Goal: Find specific page/section: Find specific page/section

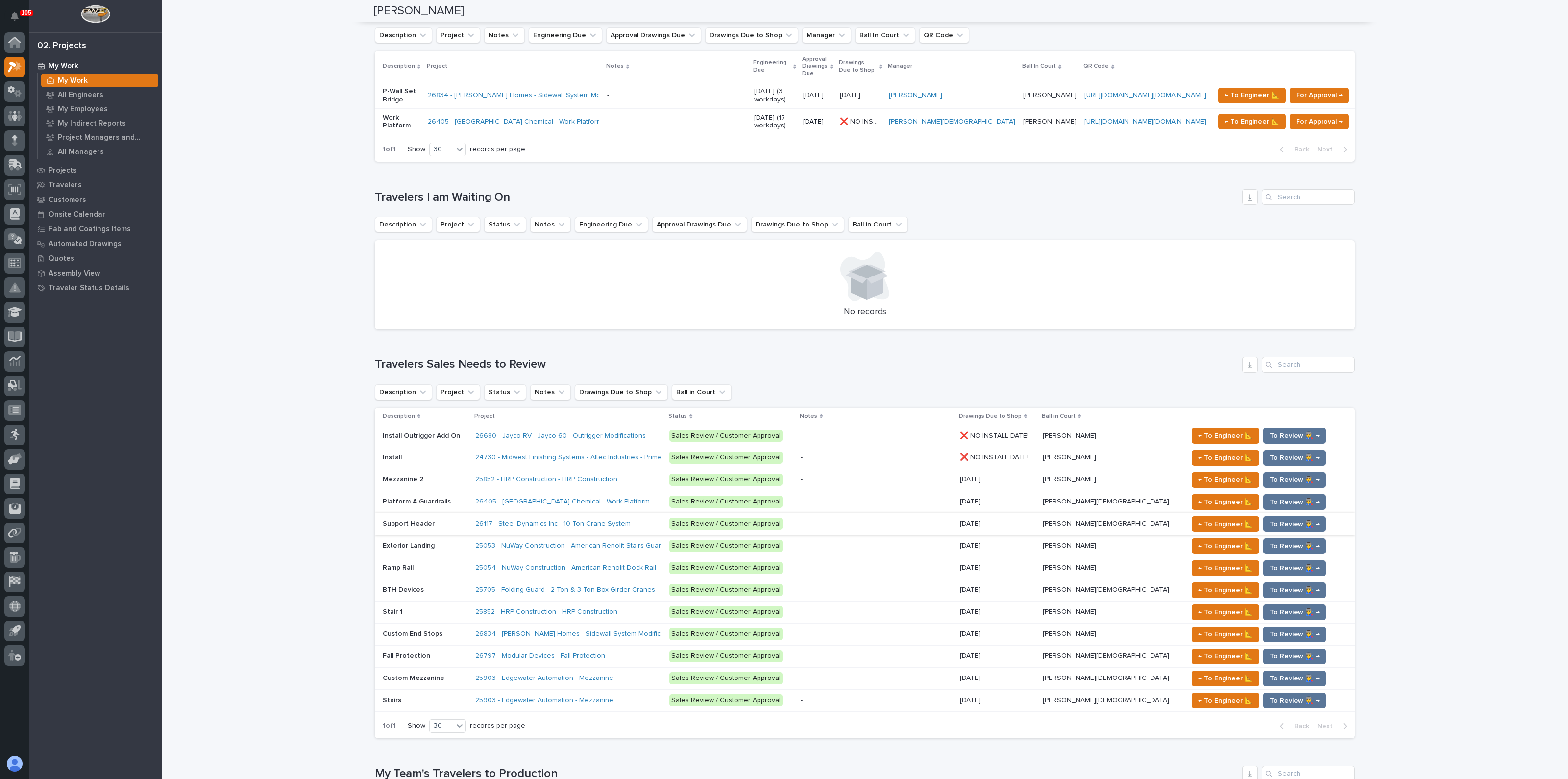
scroll to position [736, 0]
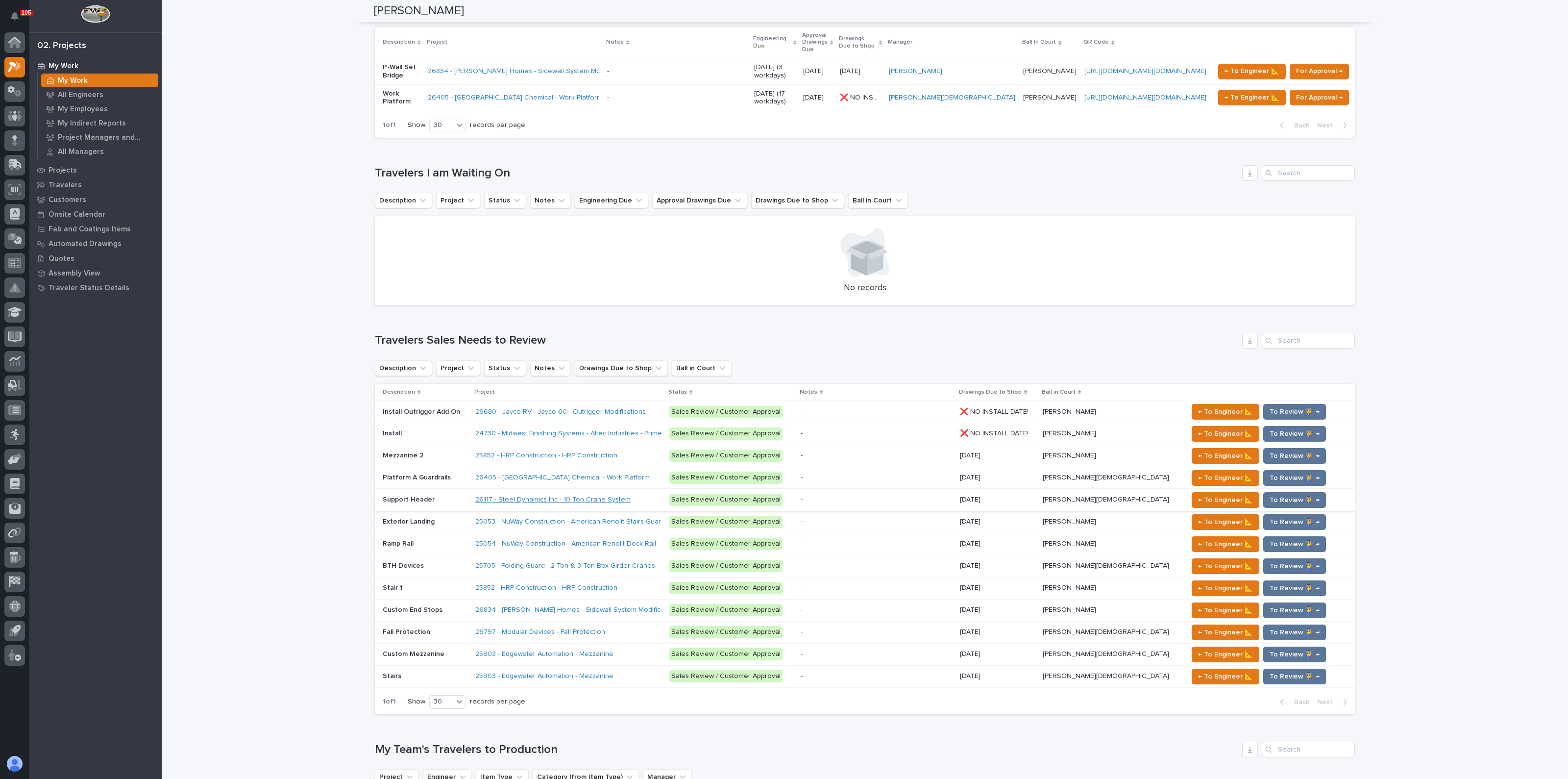
click at [536, 496] on link "26117 - Steel Dynamics Inc - 10 Ton Crane System" at bounding box center [553, 500] width 155 height 9
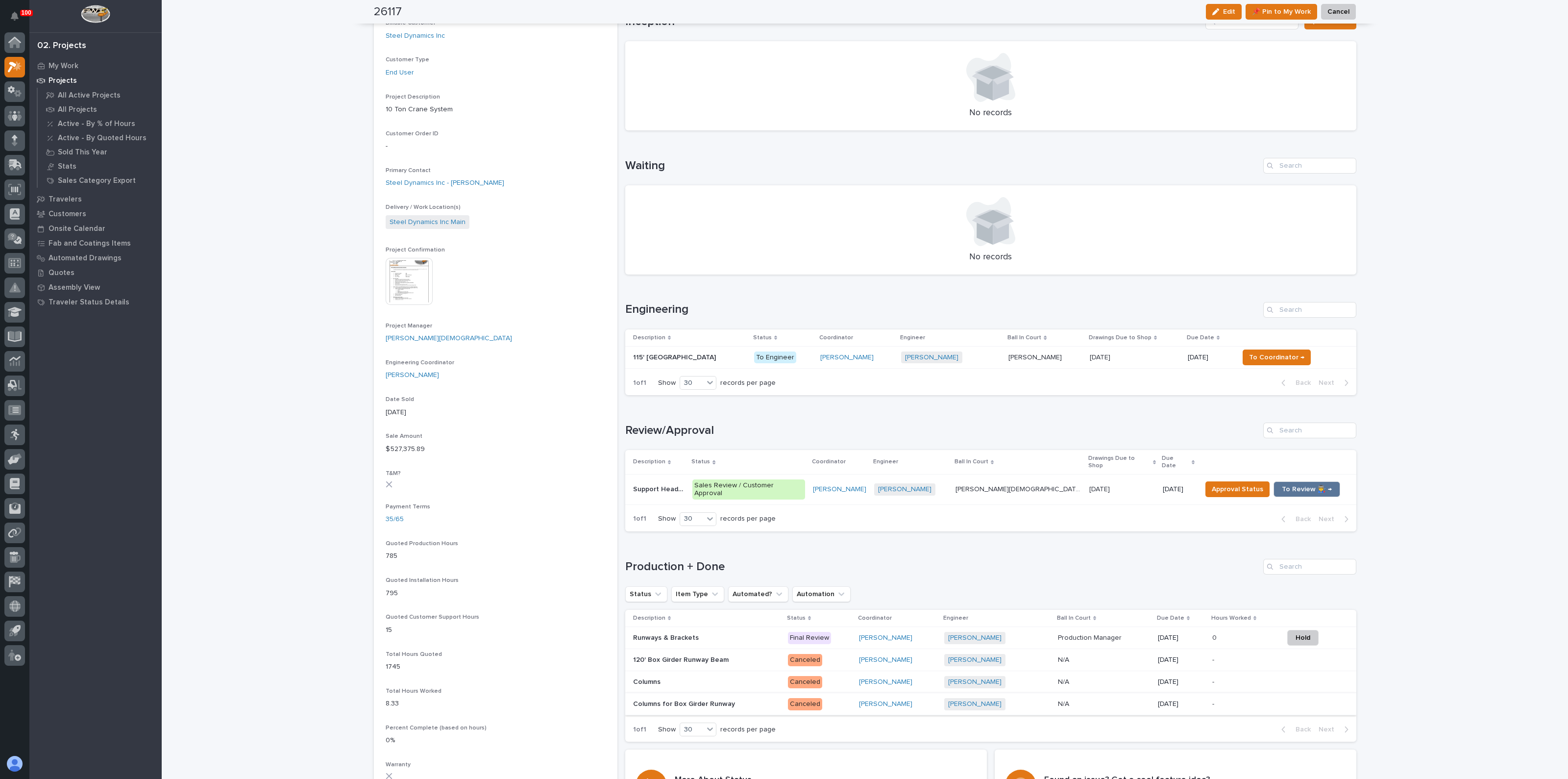
scroll to position [245, 0]
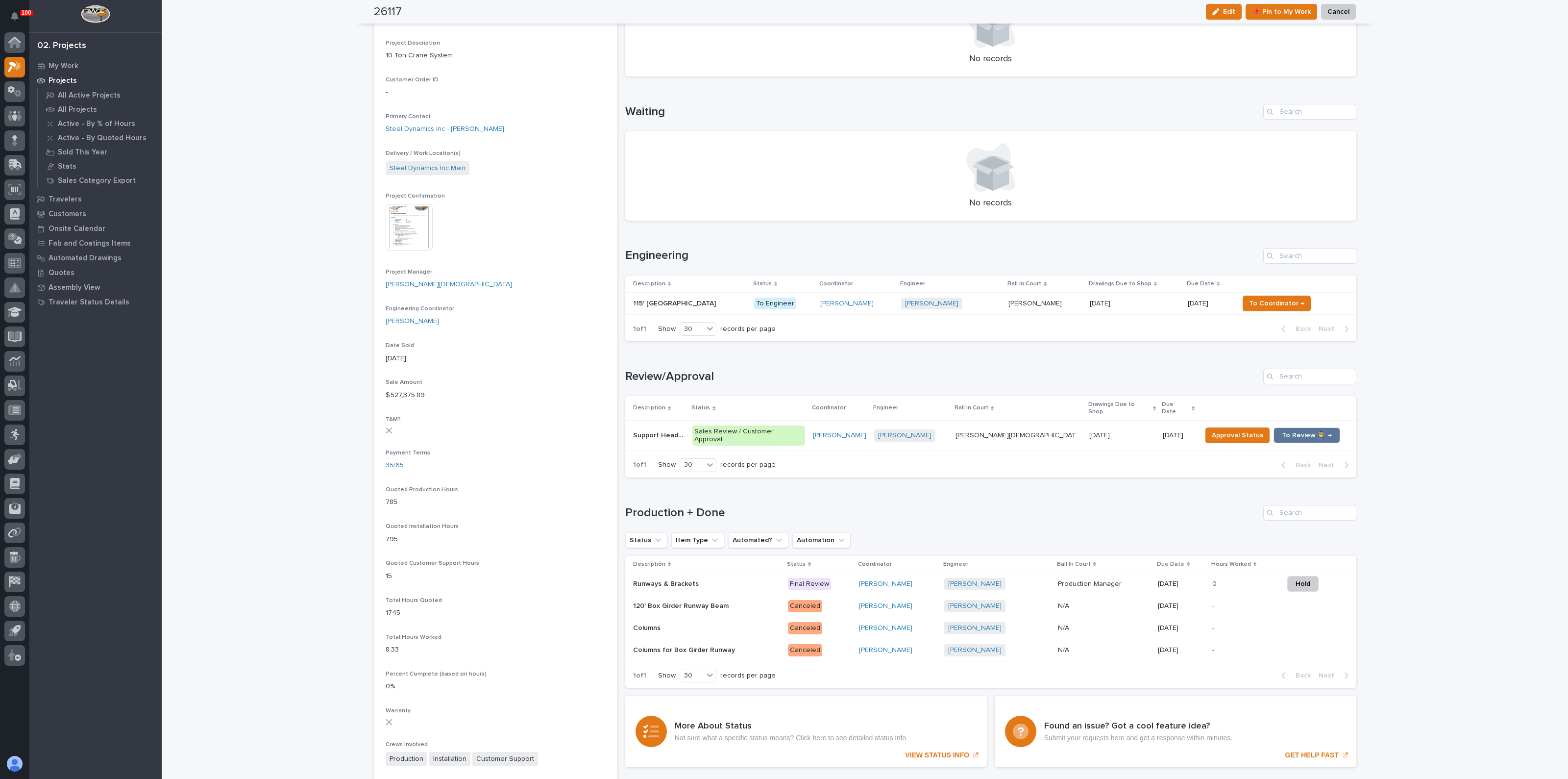
click at [692, 578] on p "Runways & Brackets" at bounding box center [667, 583] width 68 height 10
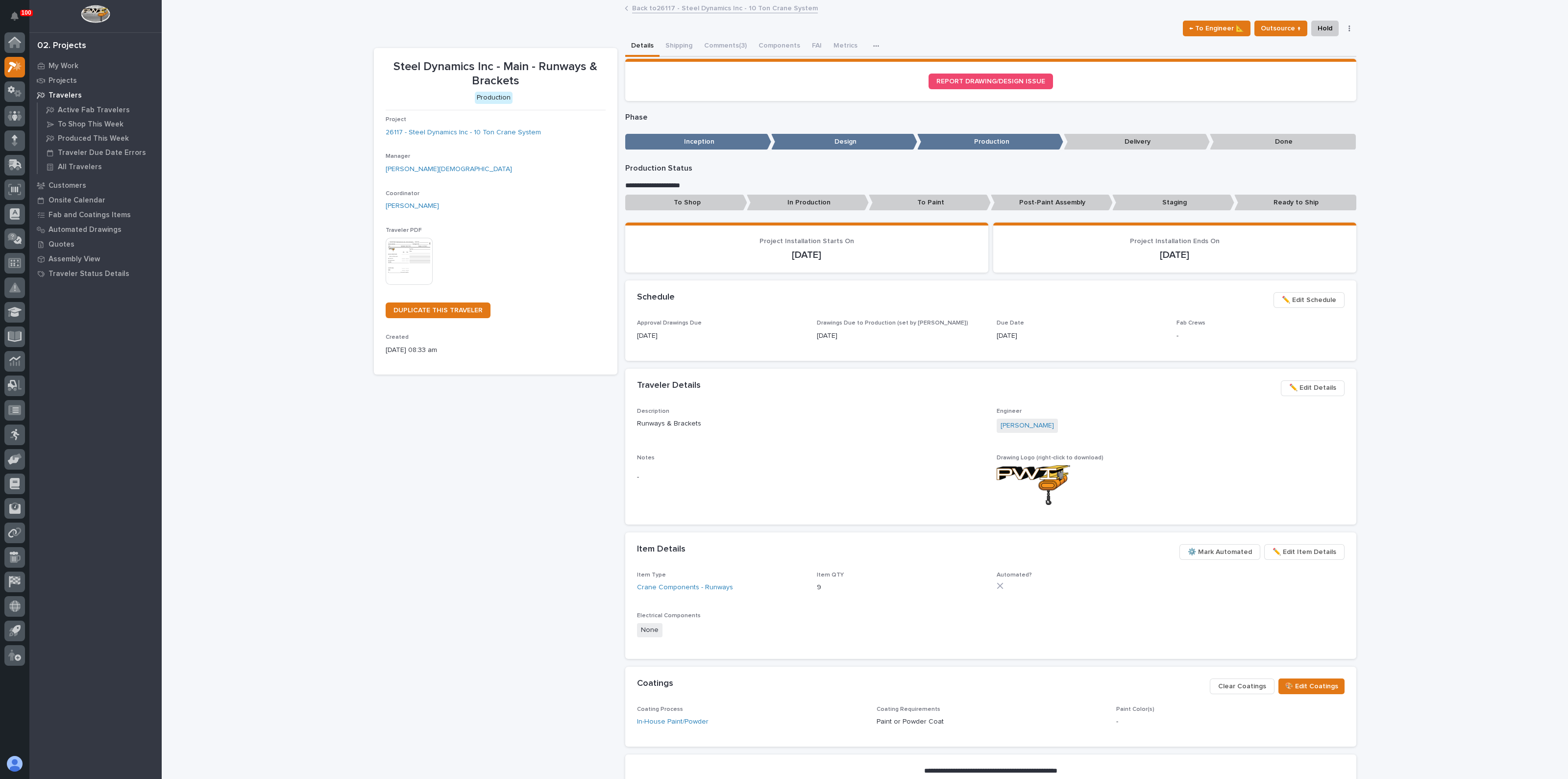
scroll to position [116, 0]
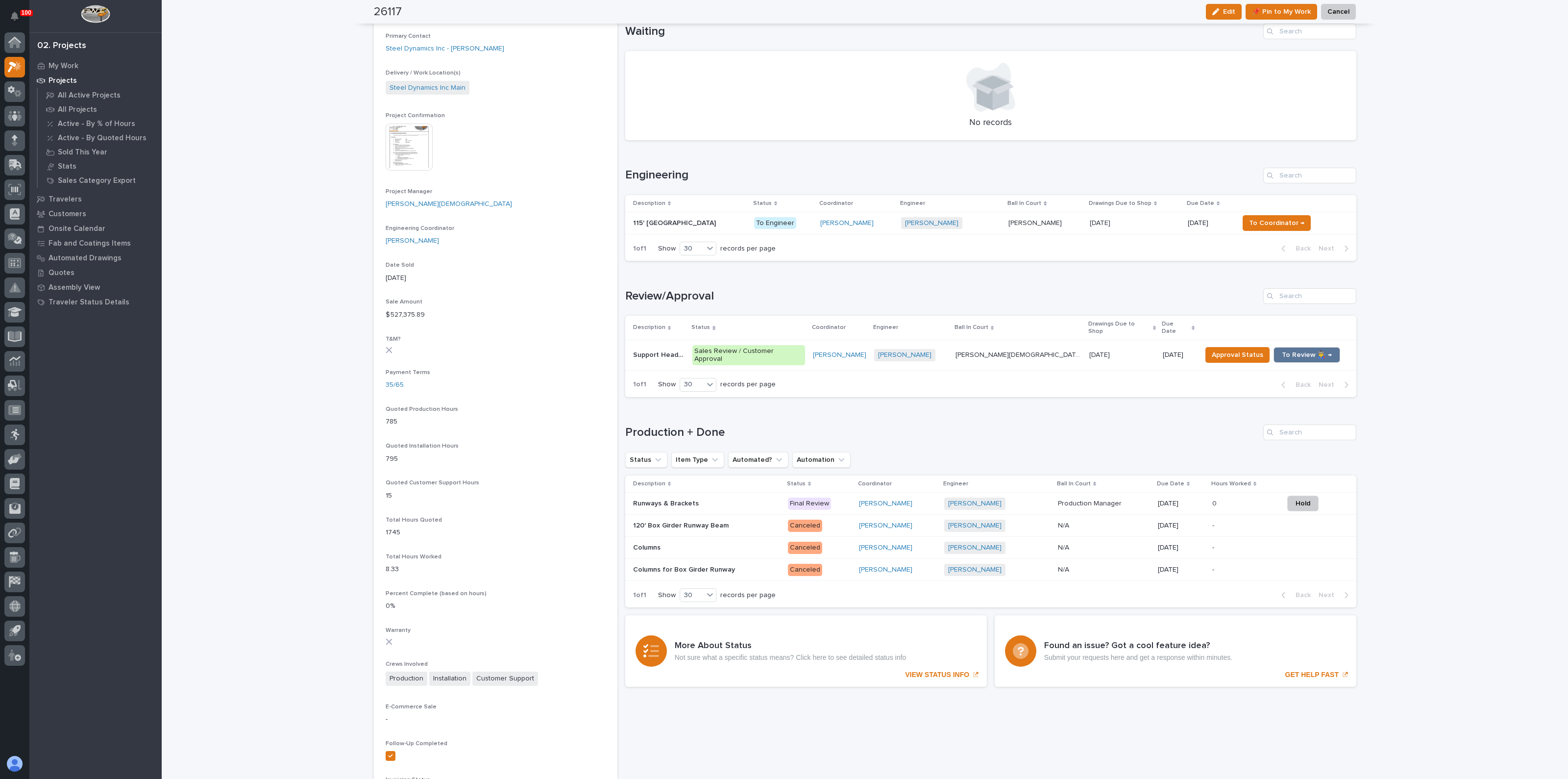
scroll to position [306, 0]
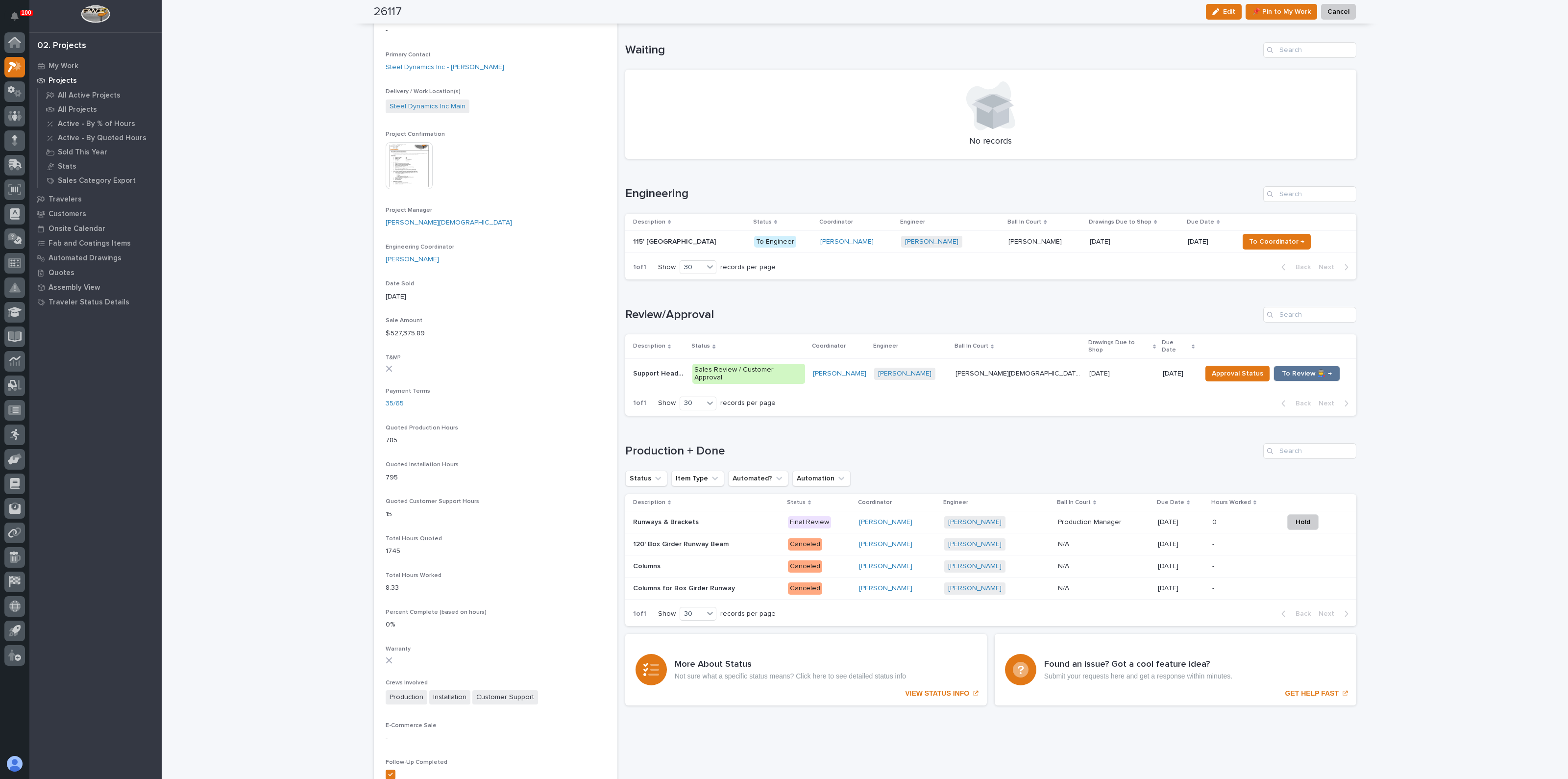
click at [677, 516] on p "Runways & Brackets" at bounding box center [667, 521] width 68 height 10
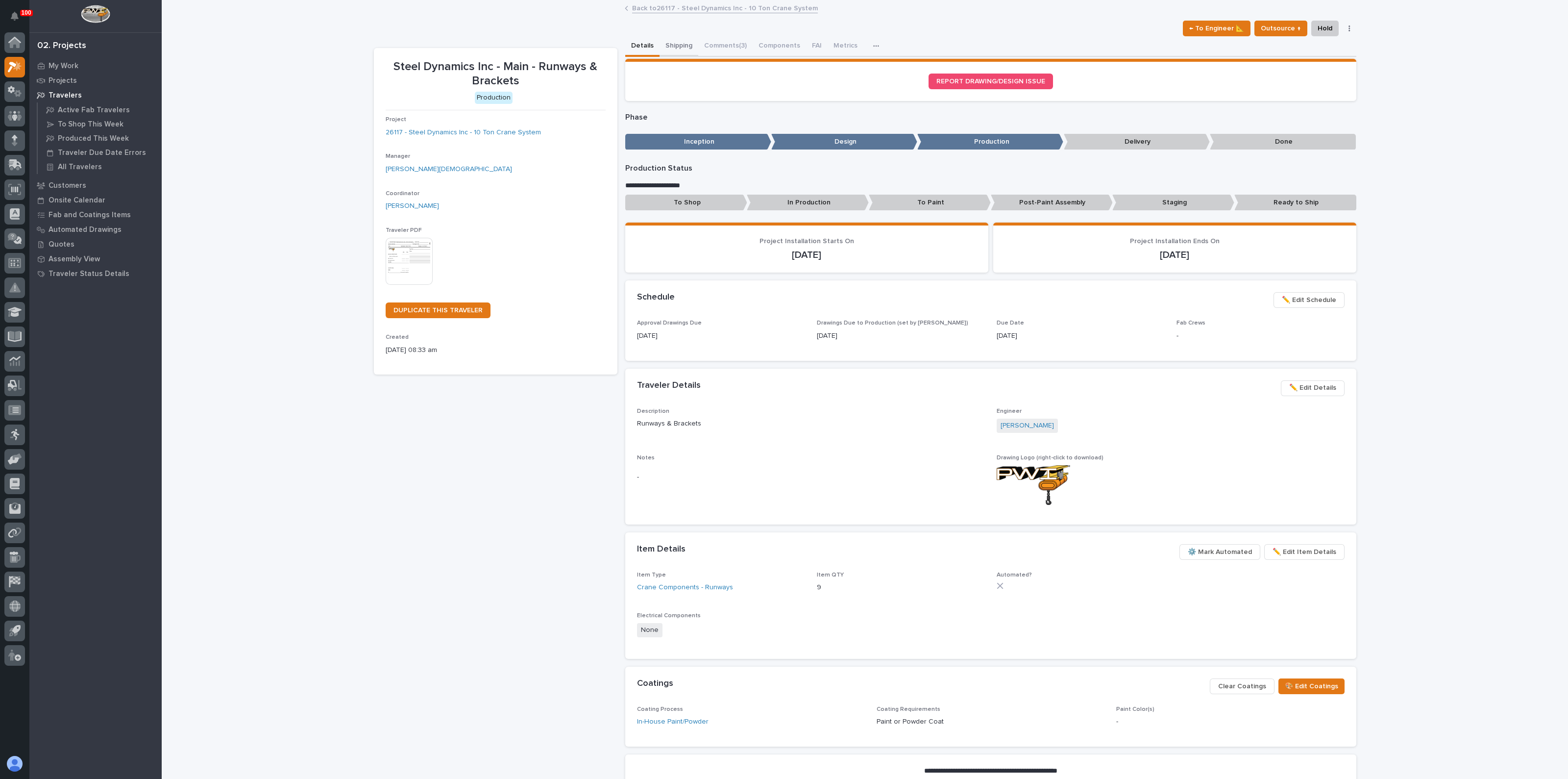
drag, startPoint x: 669, startPoint y: 59, endPoint x: 670, endPoint y: 54, distance: 5.1
click at [669, 59] on section "REPORT DRAWING/DESIGN ISSUE" at bounding box center [990, 80] width 731 height 42
click at [673, 44] on button "Shipping" at bounding box center [679, 47] width 39 height 21
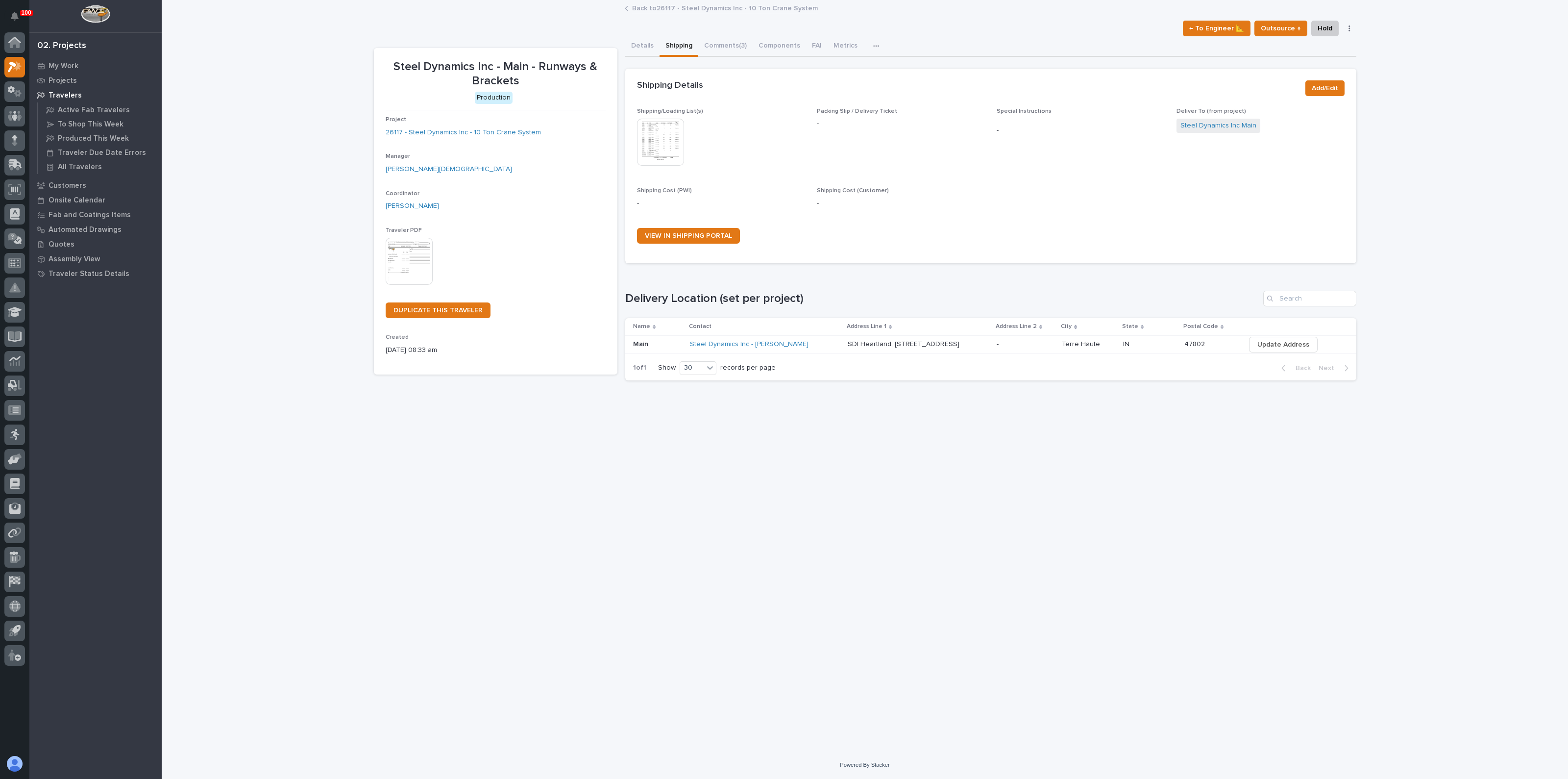
click at [658, 150] on img at bounding box center [660, 142] width 47 height 47
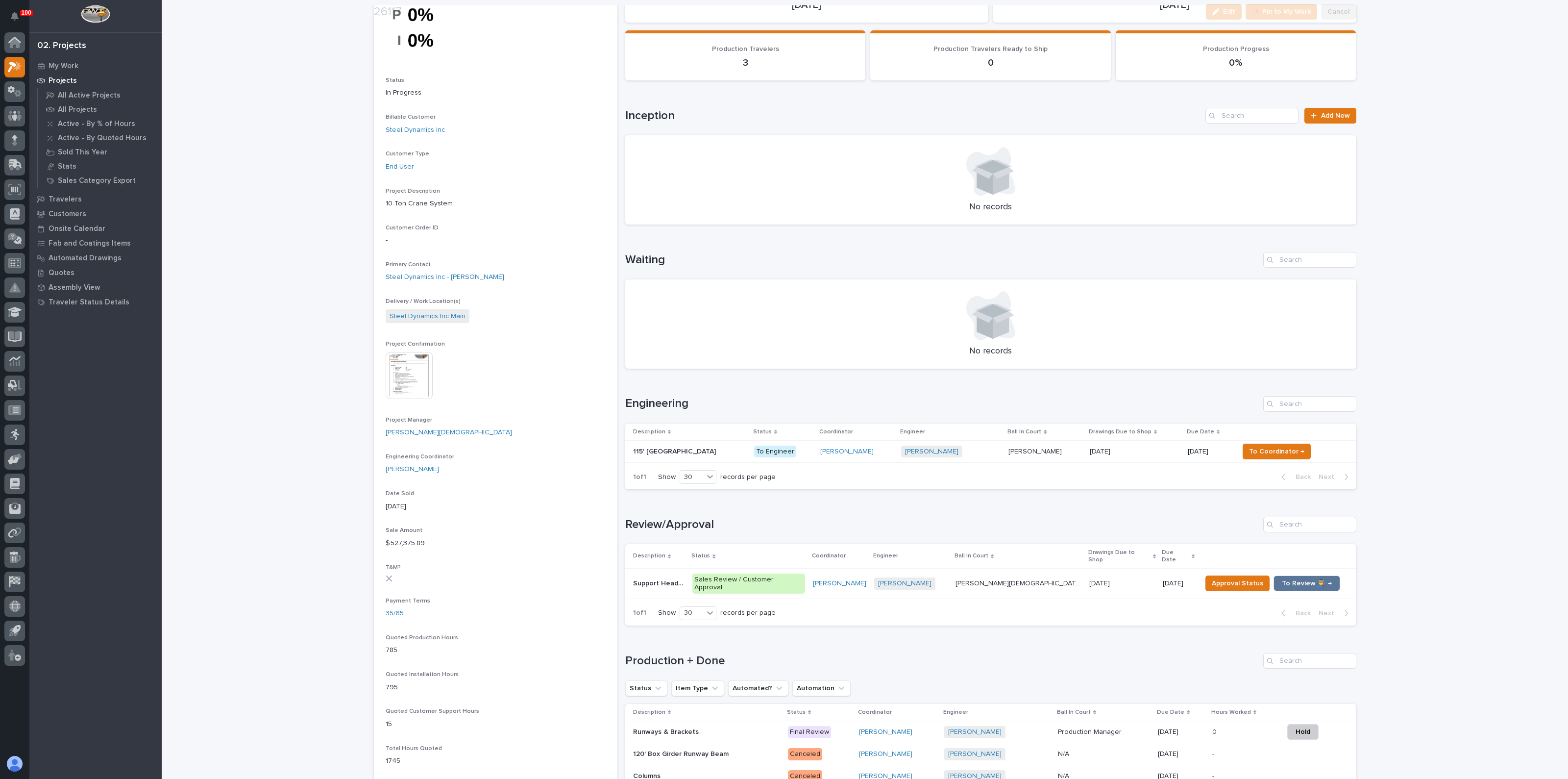
scroll to position [245, 0]
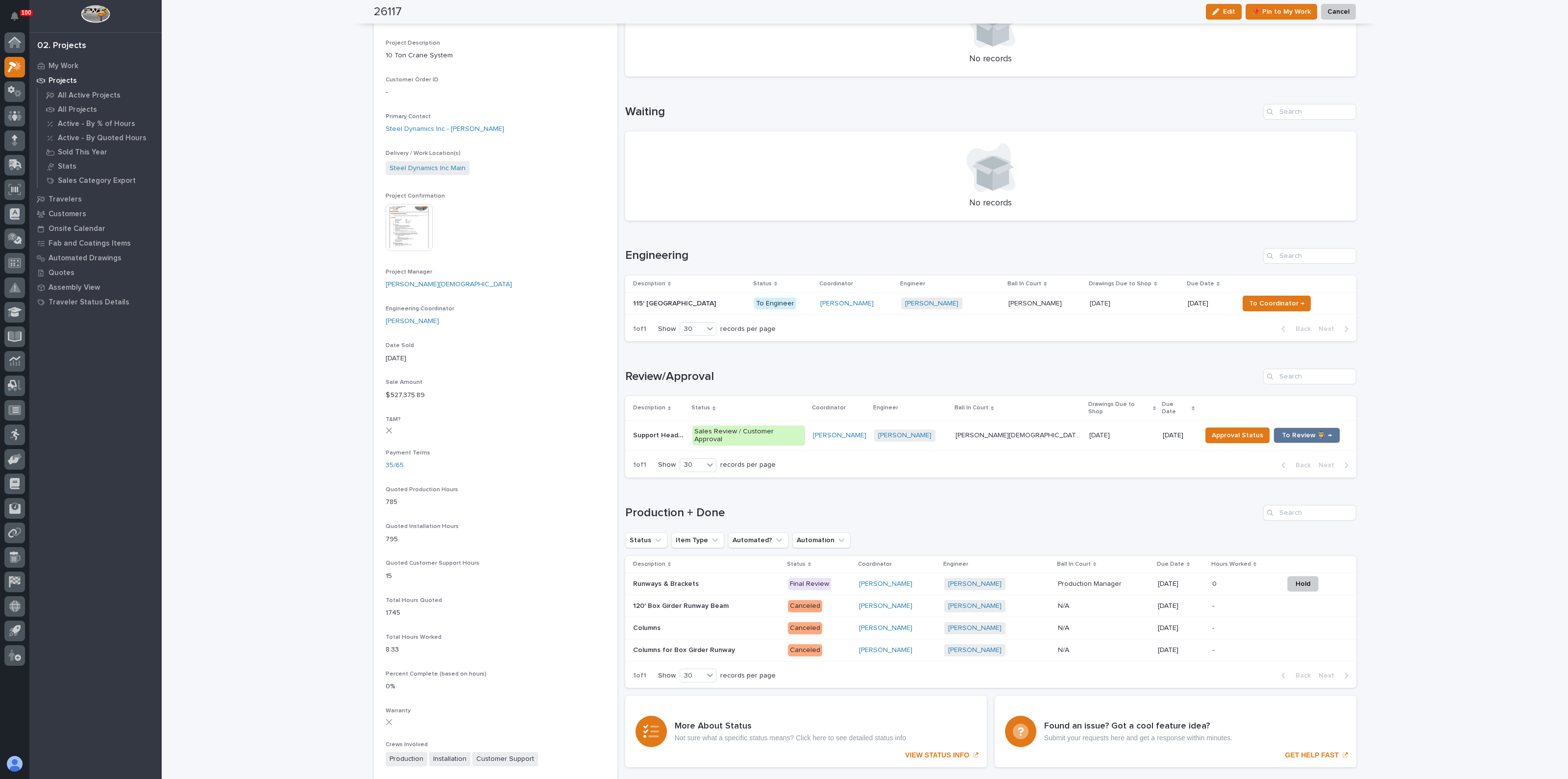
click at [653, 578] on p "Runways & Brackets" at bounding box center [667, 583] width 68 height 10
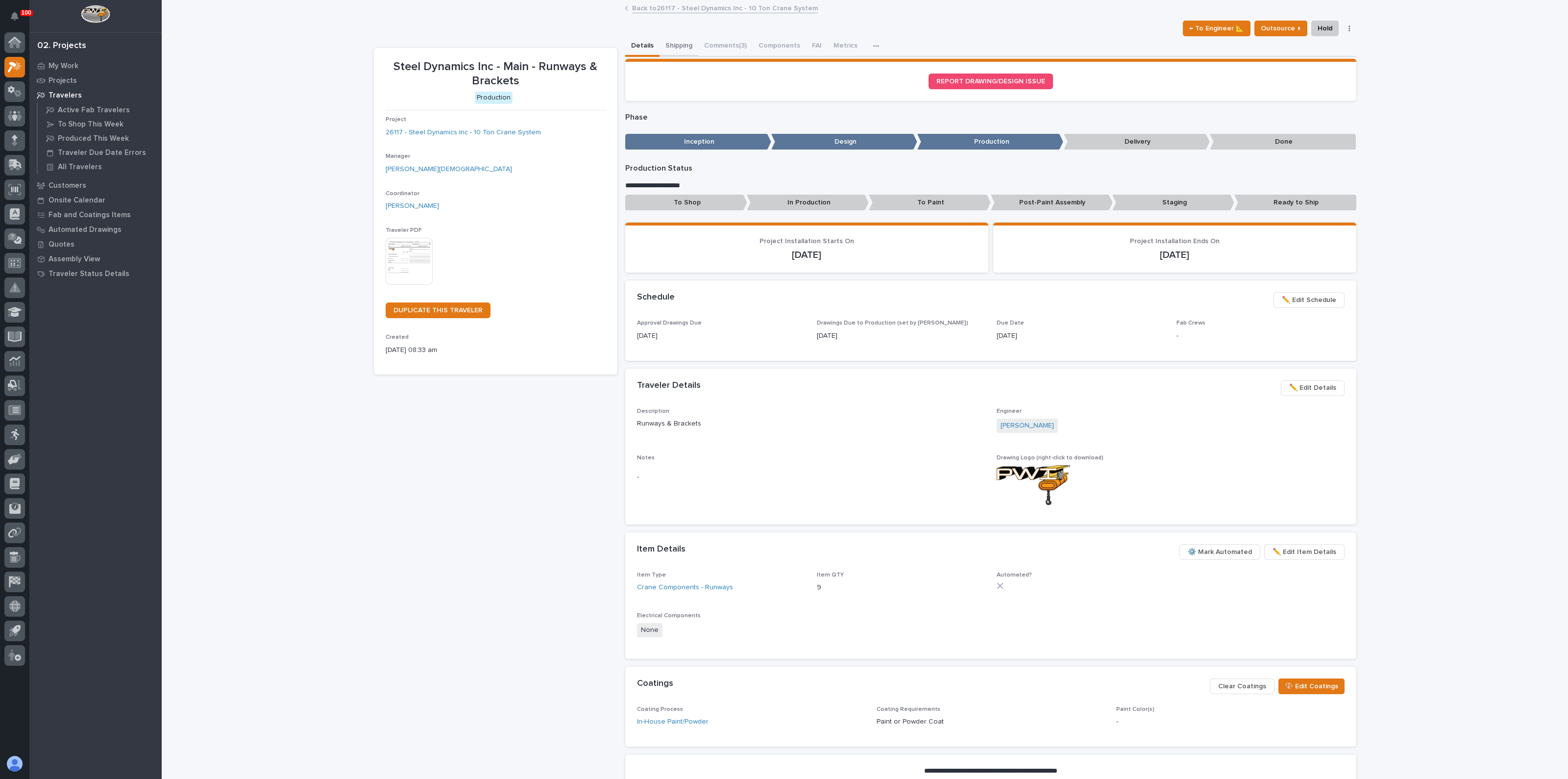
click at [672, 46] on button "Shipping" at bounding box center [679, 47] width 39 height 21
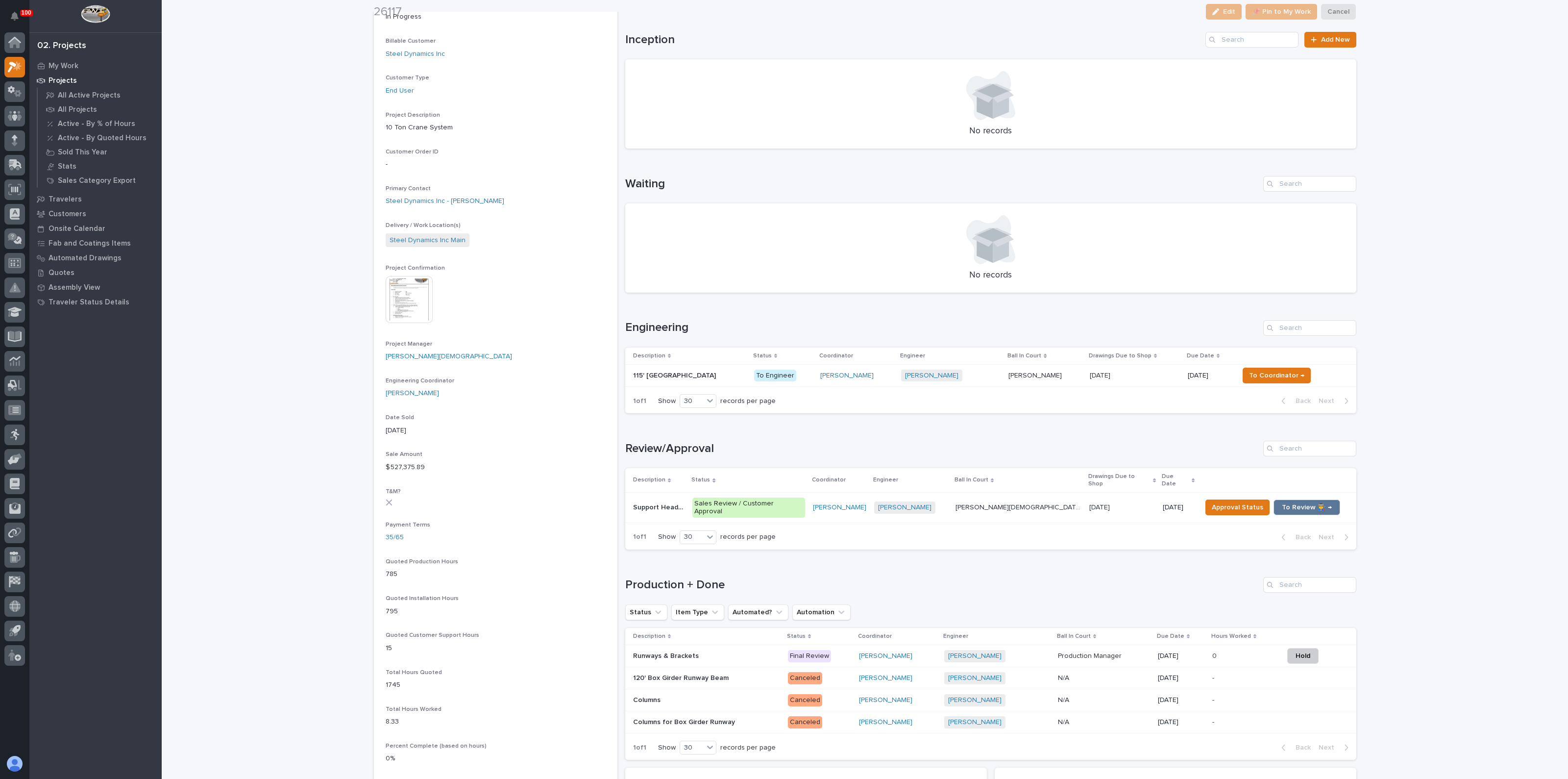
scroll to position [184, 0]
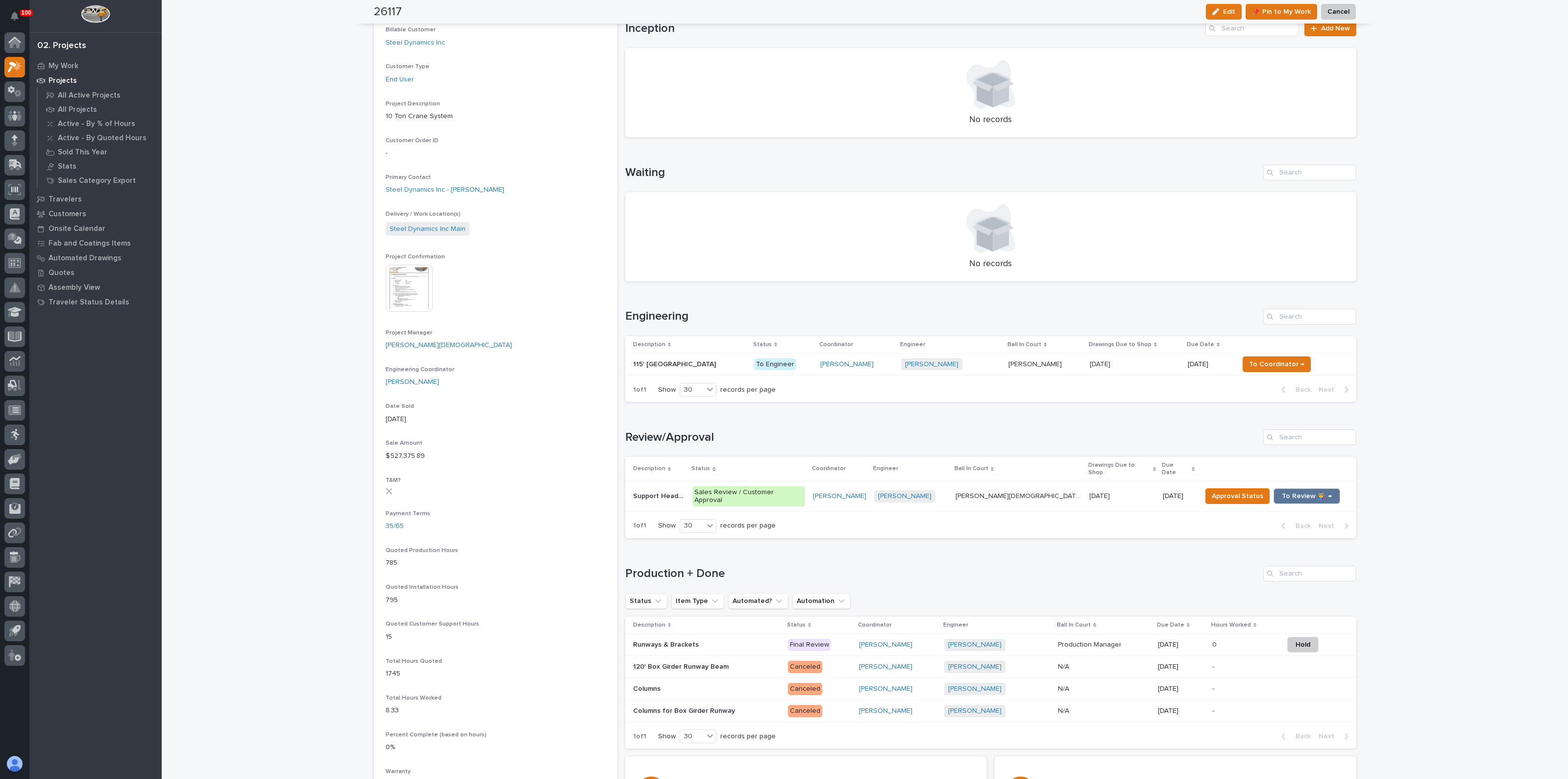
click at [730, 435] on h1 "Review/Approval" at bounding box center [942, 437] width 634 height 14
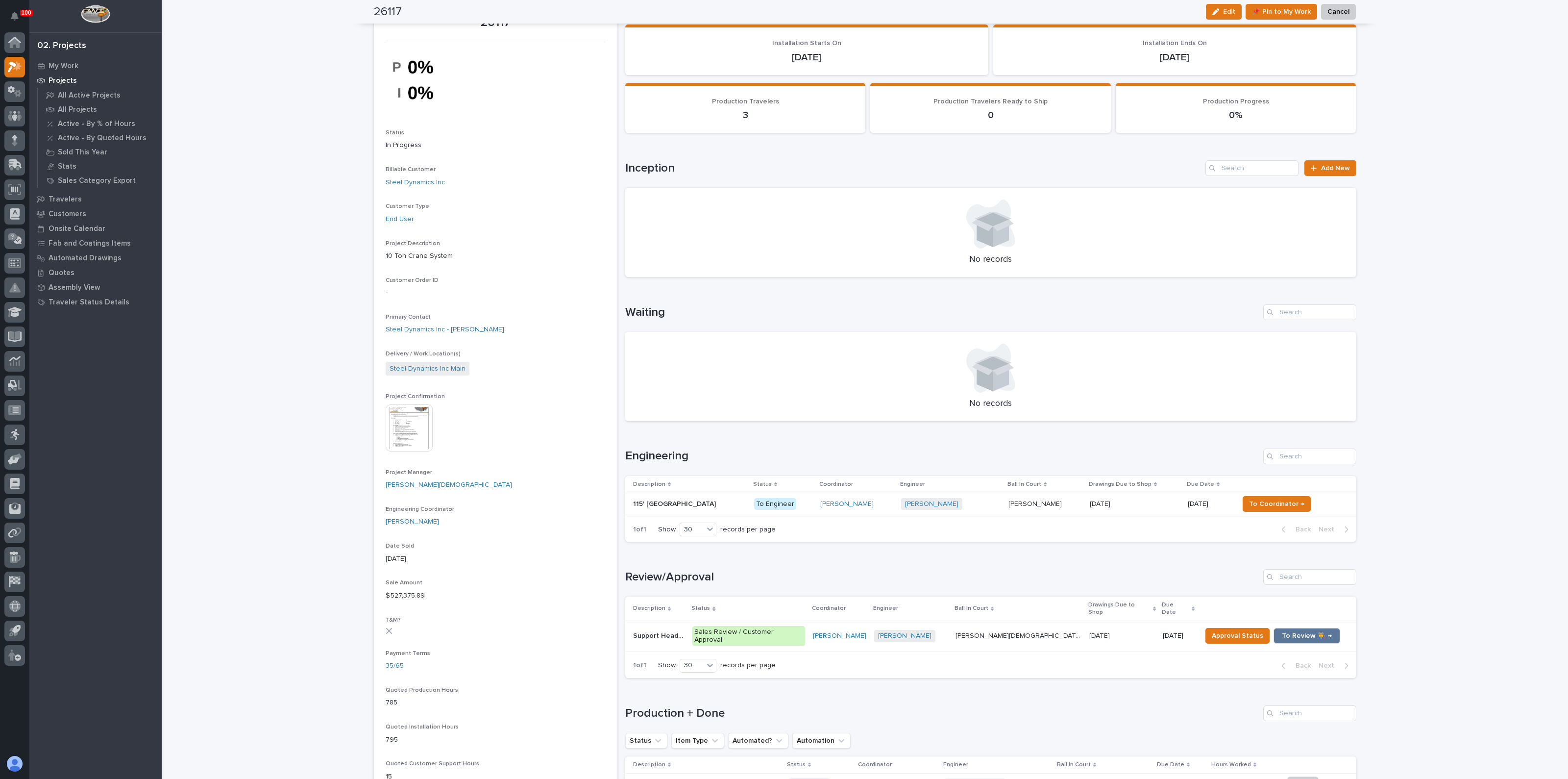
scroll to position [0, 0]
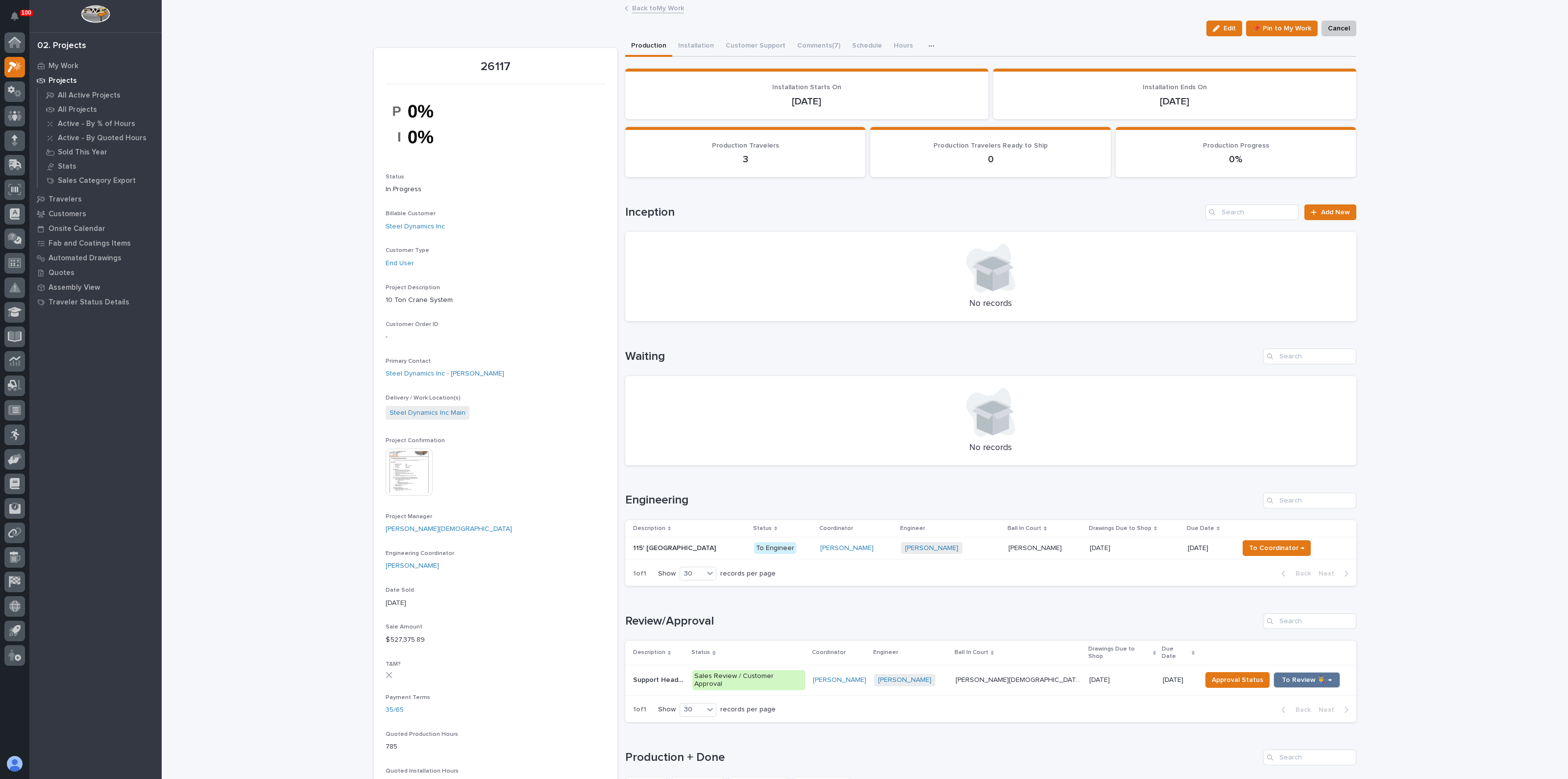
click at [289, 57] on div "Loading... Saving… Loading... Saving… 26117 Edit 📌 Pin to My Work Cancel Edit 📌…" at bounding box center [865, 669] width 1406 height 1336
